Goal: Find specific page/section: Find specific page/section

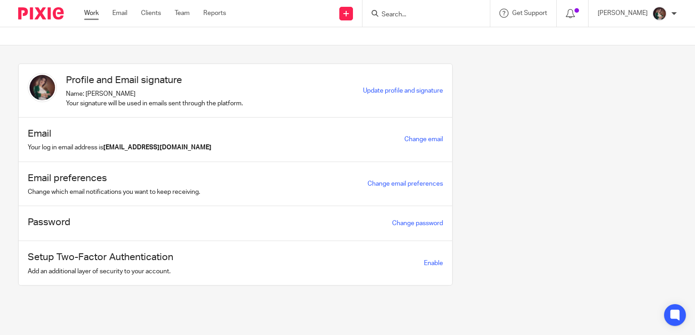
click at [89, 14] on link "Work" at bounding box center [91, 13] width 15 height 9
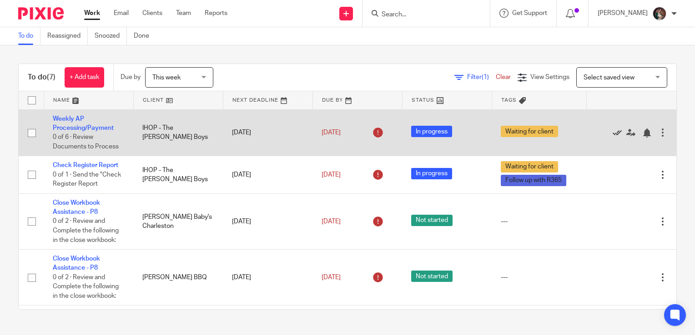
click at [612, 130] on icon at bounding box center [616, 133] width 9 height 9
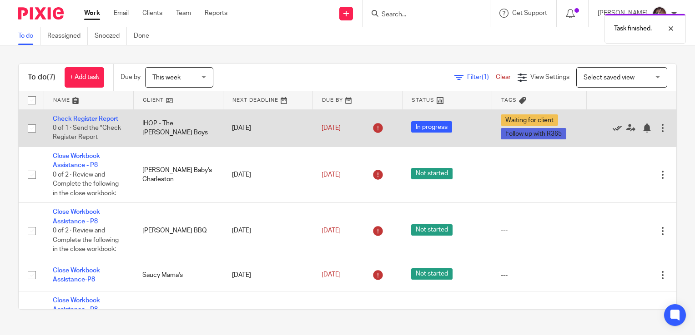
click at [612, 125] on icon at bounding box center [616, 128] width 9 height 9
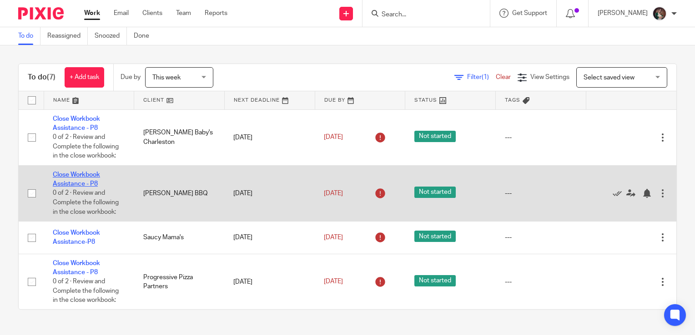
click at [87, 176] on link "Close Workbook Assistance - P8" at bounding box center [76, 179] width 47 height 15
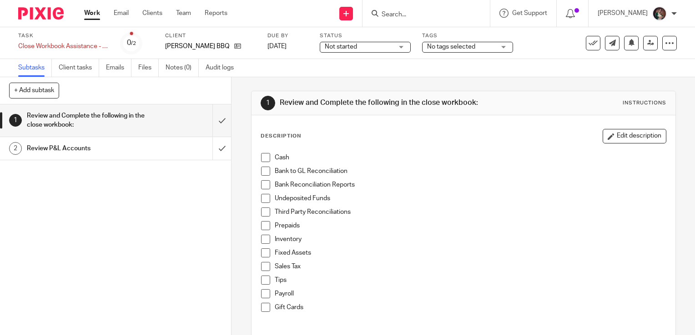
click at [402, 48] on div "Not started Not started" at bounding box center [365, 47] width 91 height 11
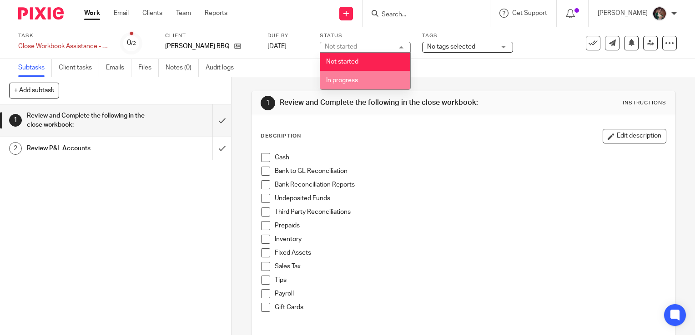
click at [350, 77] on span "In progress" at bounding box center [342, 80] width 32 height 6
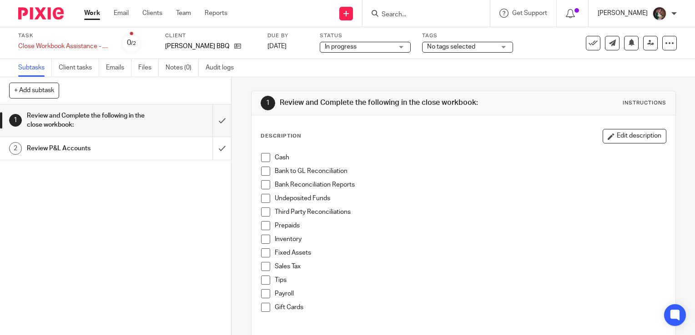
click at [626, 17] on p "[PERSON_NAME]" at bounding box center [622, 13] width 50 height 9
click at [624, 37] on span "My profile" at bounding box center [638, 36] width 28 height 6
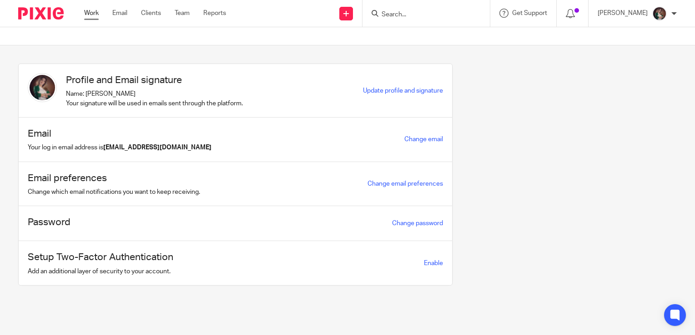
click at [92, 10] on link "Work" at bounding box center [91, 13] width 15 height 9
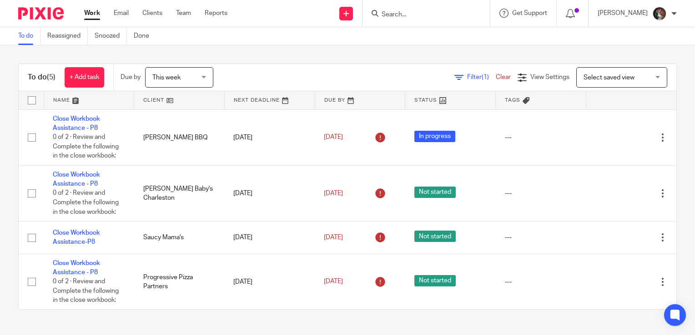
click at [423, 19] on div at bounding box center [425, 13] width 127 height 27
click at [424, 17] on input "Search" at bounding box center [421, 15] width 82 height 8
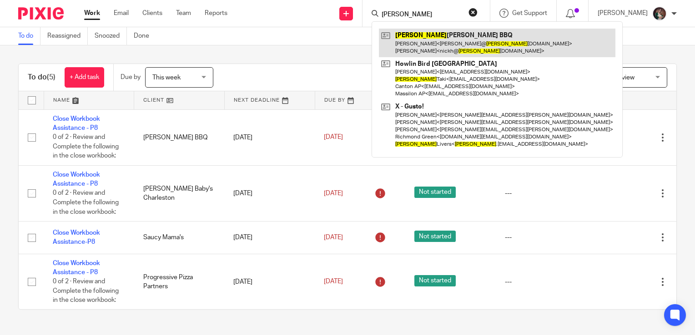
type input "[PERSON_NAME]"
click at [427, 41] on link at bounding box center [497, 43] width 236 height 28
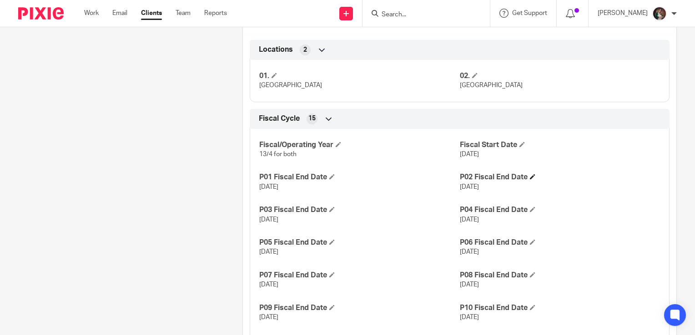
scroll to position [591, 0]
